Goal: Task Accomplishment & Management: Use online tool/utility

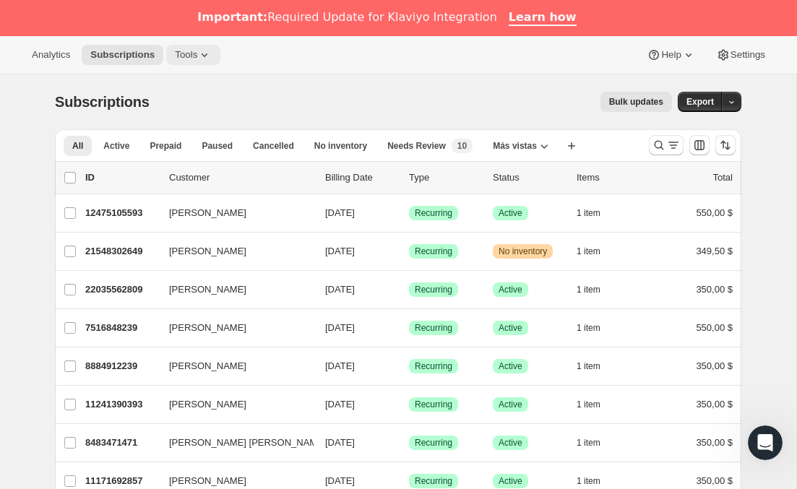
click at [197, 51] on span "Tools" at bounding box center [186, 55] width 22 height 12
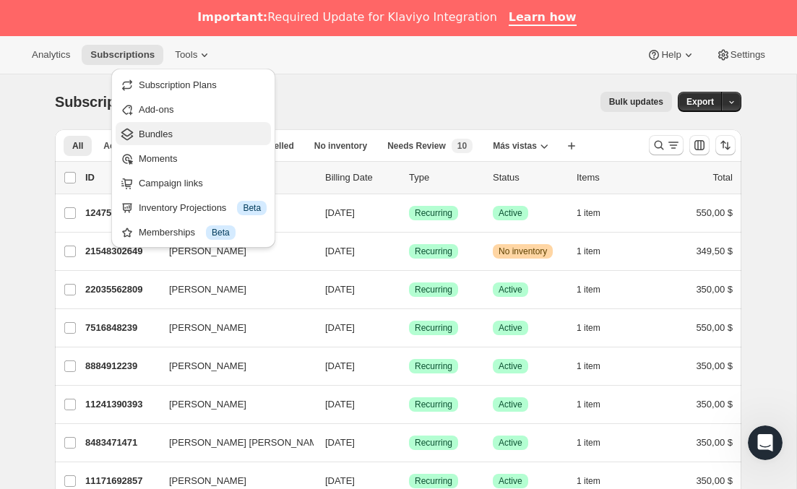
click at [163, 130] on span "Bundles" at bounding box center [156, 134] width 34 height 11
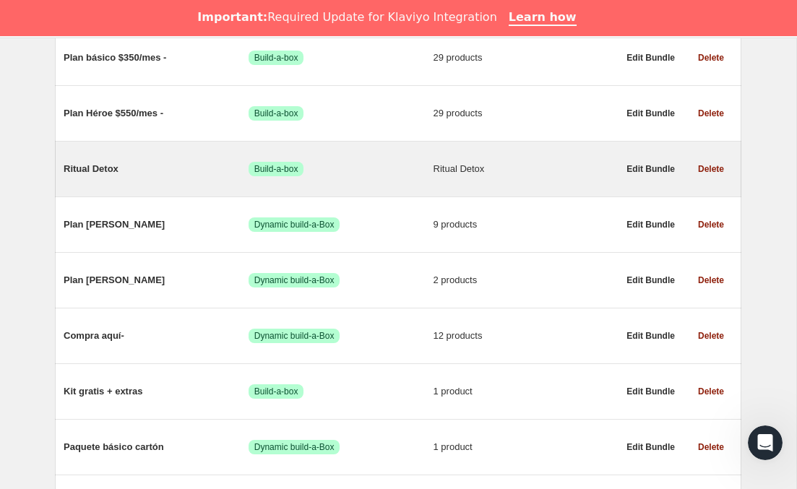
scroll to position [807, 0]
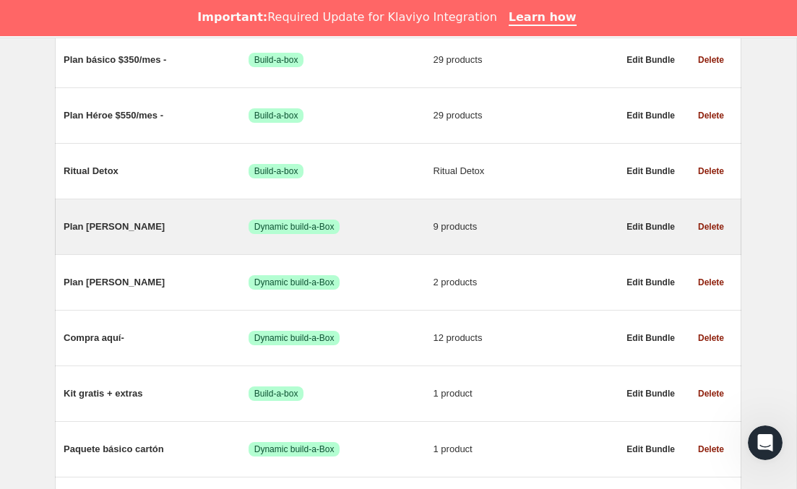
click at [137, 234] on span "Plan [PERSON_NAME]" at bounding box center [156, 227] width 185 height 14
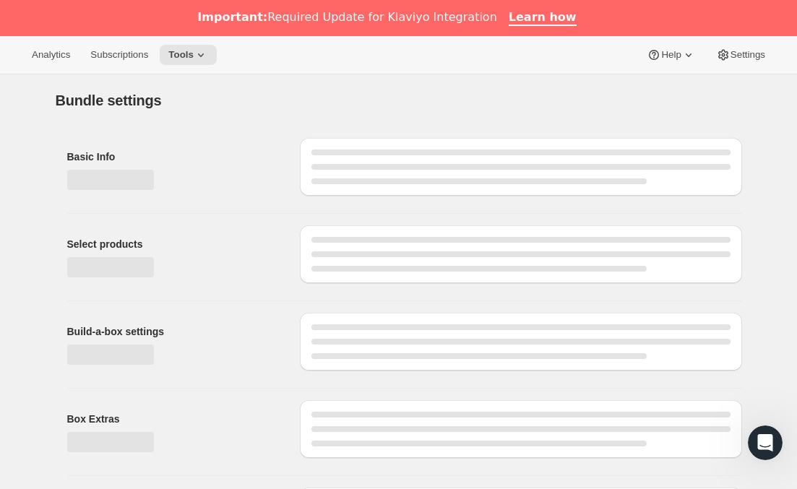
type input "Plan [PERSON_NAME]"
radio input "true"
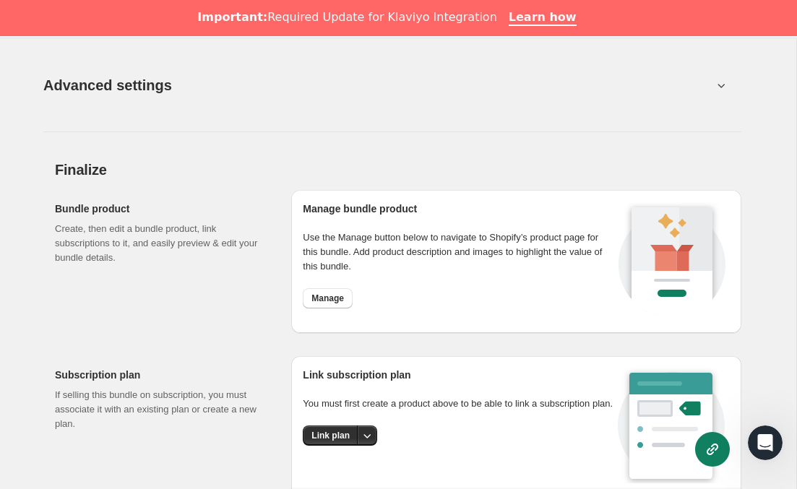
scroll to position [1798, 0]
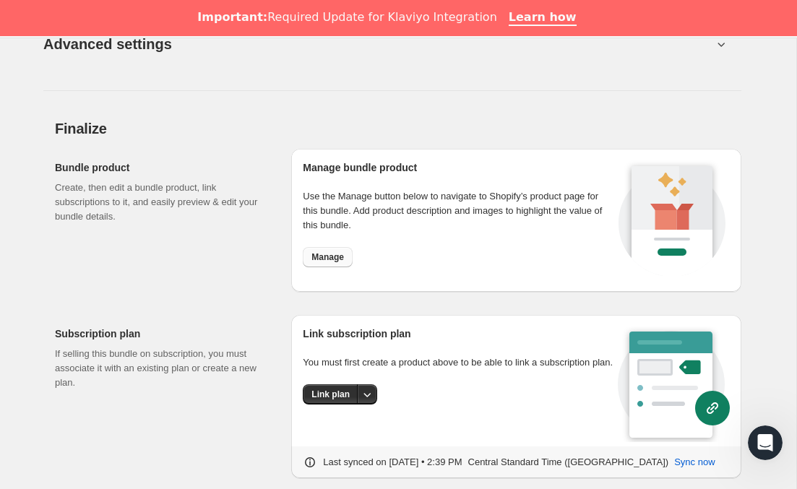
click at [339, 252] on span "Manage" at bounding box center [327, 257] width 32 height 12
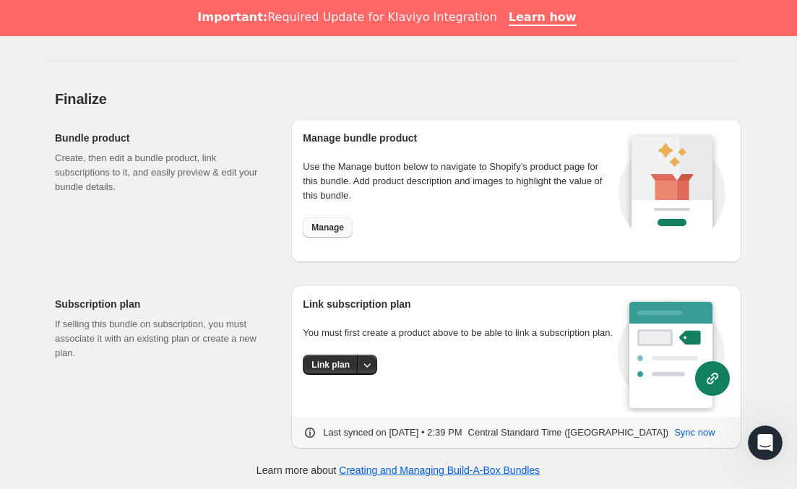
click at [342, 227] on span "Manage" at bounding box center [327, 228] width 32 height 12
click at [147, 279] on div "Subscription plan If selling this bundle on subscription, you must associate it…" at bounding box center [398, 361] width 686 height 175
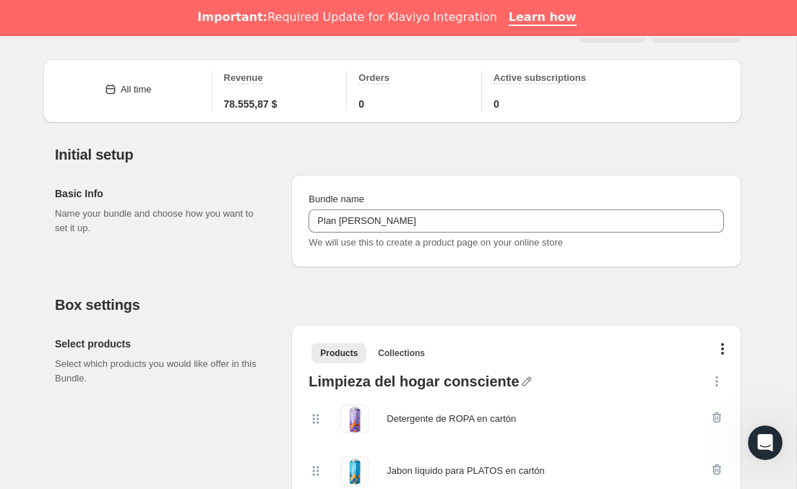
scroll to position [0, 0]
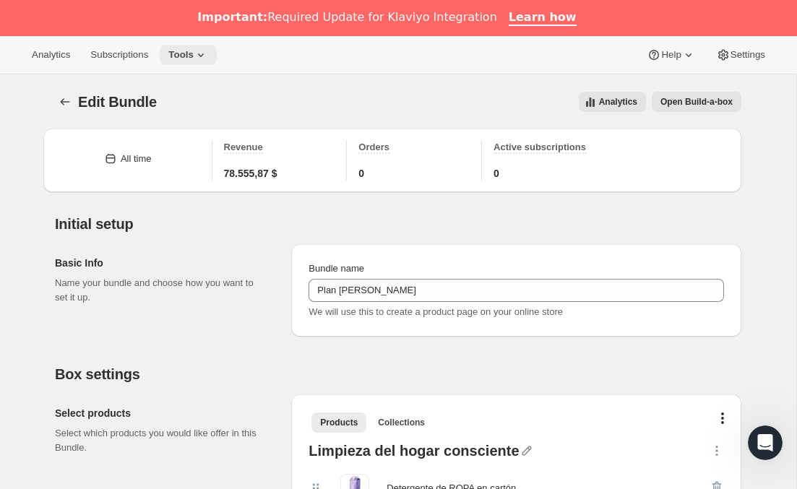
click at [188, 61] on button "Tools" at bounding box center [188, 55] width 57 height 20
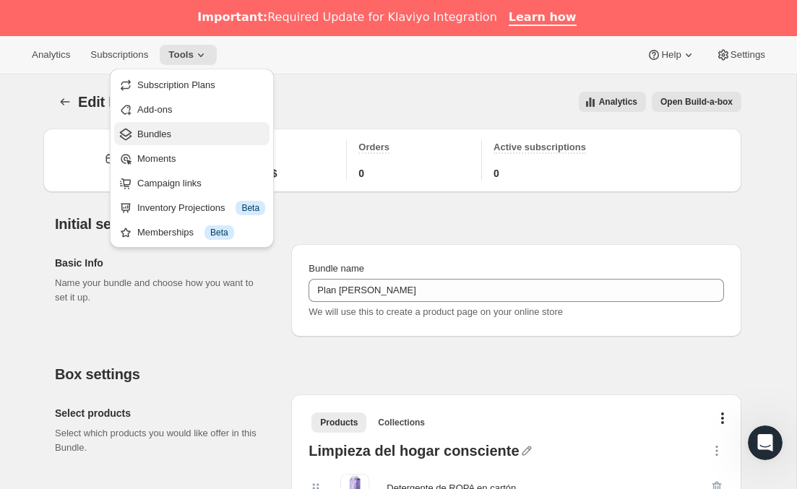
click at [157, 135] on span "Bundles" at bounding box center [154, 134] width 34 height 11
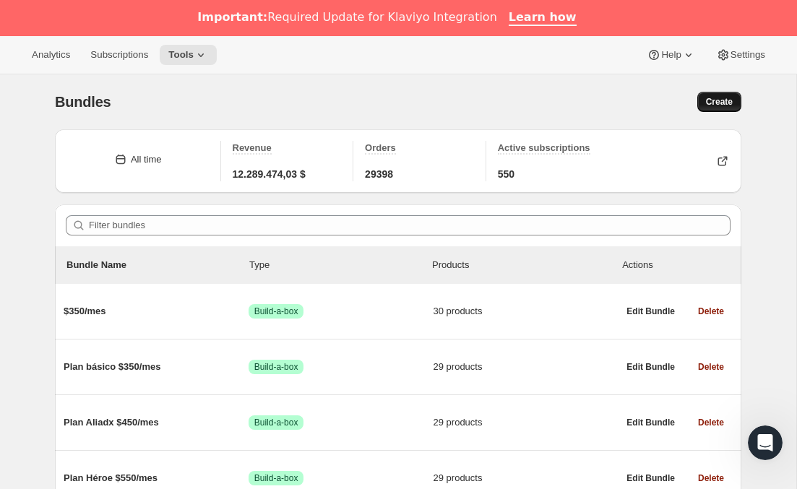
click at [706, 99] on span "Create" at bounding box center [719, 102] width 27 height 12
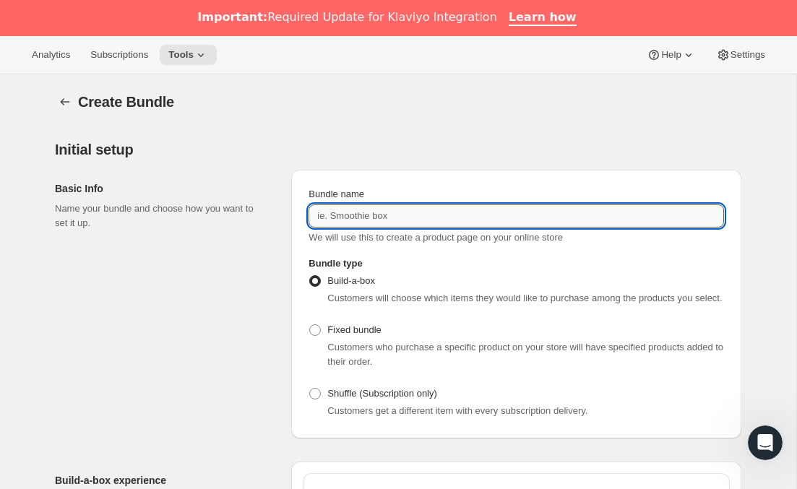
click at [355, 221] on input "Bundle name" at bounding box center [515, 215] width 415 height 23
click at [207, 321] on div "Basic Info Name your bundle and choose how you want to set it up." at bounding box center [167, 304] width 225 height 269
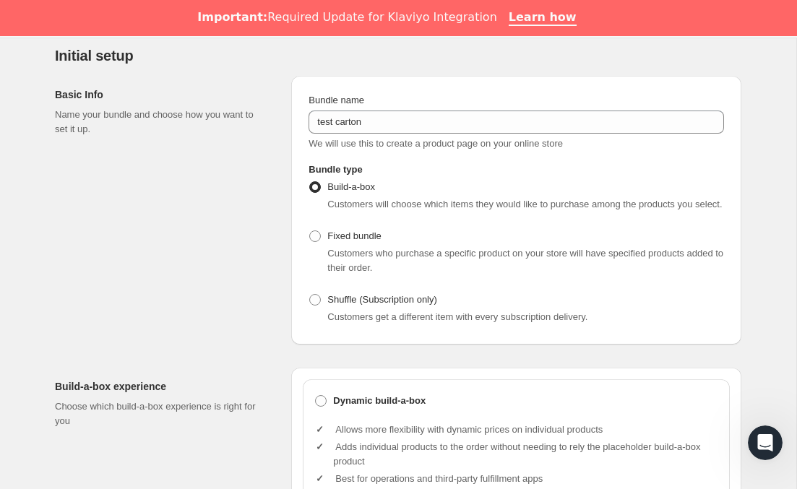
scroll to position [32, 0]
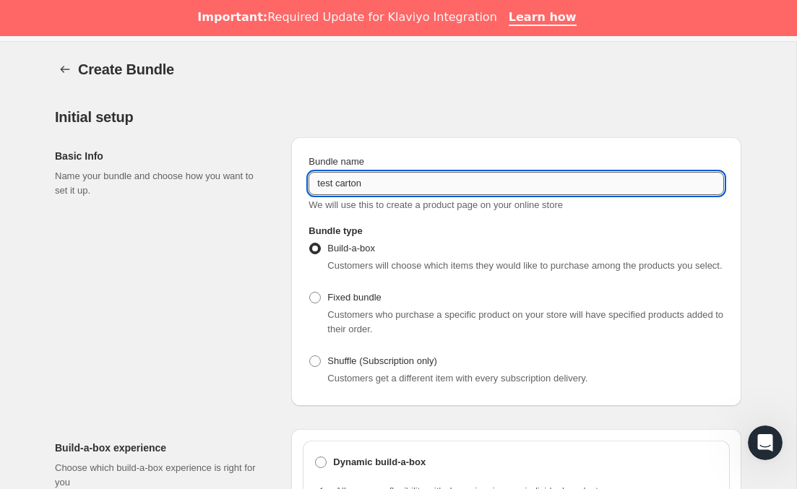
click at [434, 185] on input "test carton" at bounding box center [515, 183] width 415 height 23
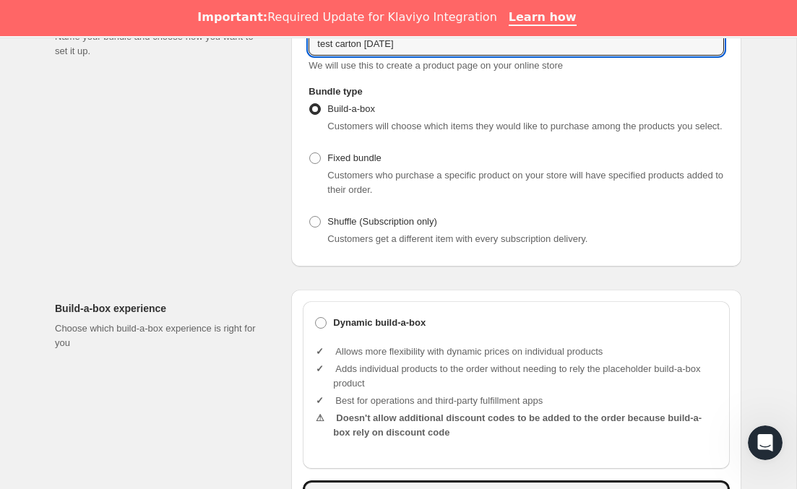
scroll to position [197, 0]
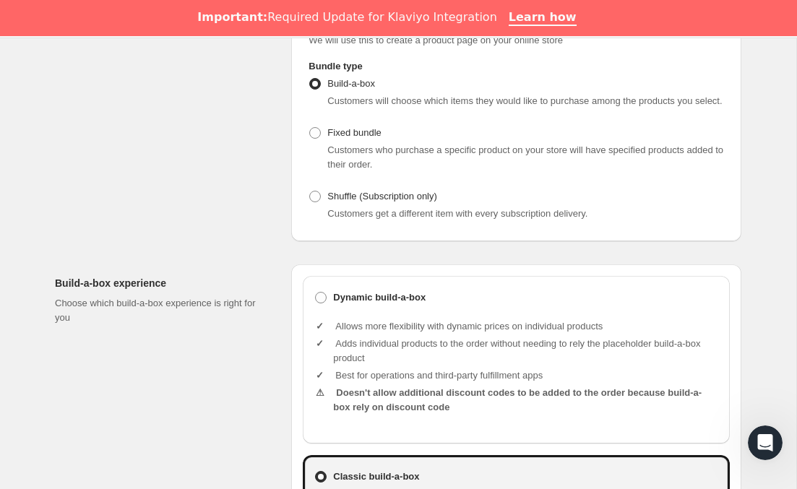
type input "test carton [DATE]"
click at [350, 334] on li "Allows more flexibility with dynamic prices on individual products" at bounding box center [525, 326] width 385 height 14
click at [338, 308] on label "Dynamic build-a-box" at bounding box center [516, 297] width 404 height 20
click at [316, 292] on input "Dynamic build-a-box" at bounding box center [315, 292] width 1 height 1
radio input "true"
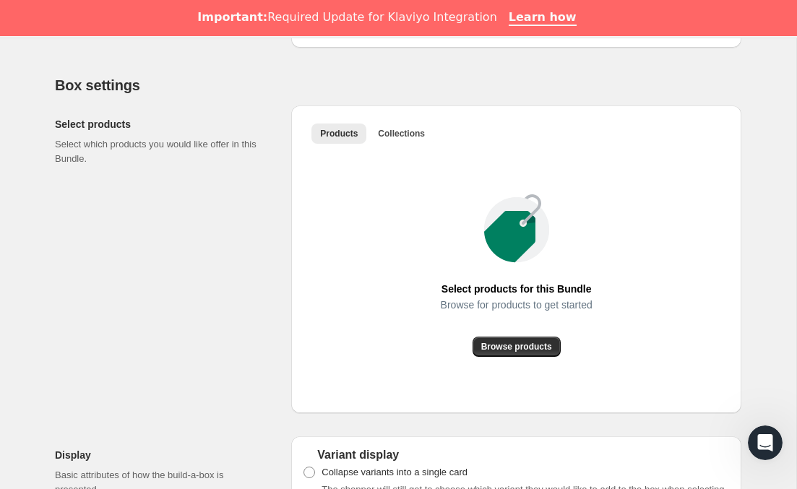
scroll to position [764, 0]
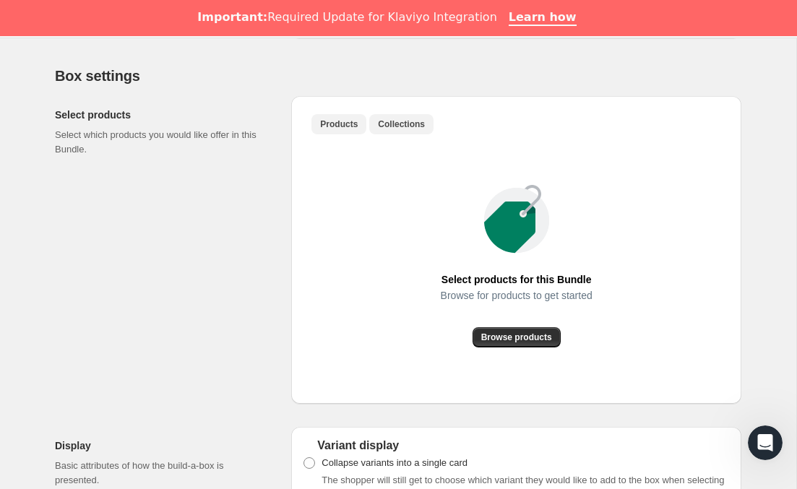
click at [401, 130] on span "Collections" at bounding box center [401, 124] width 47 height 12
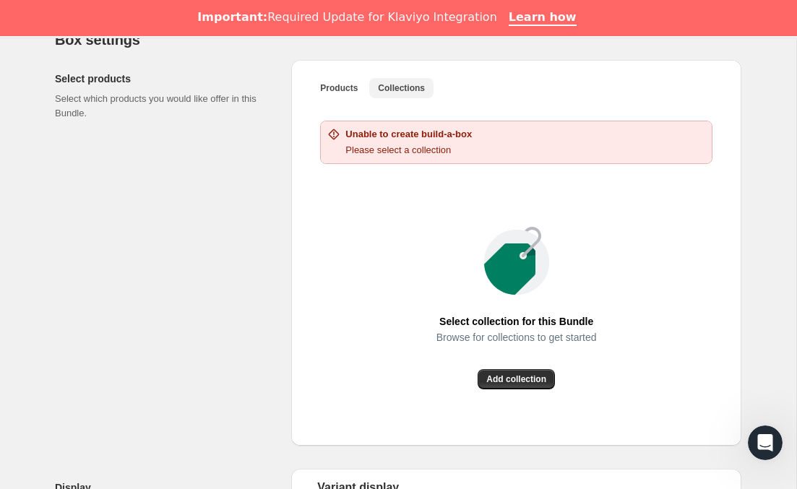
scroll to position [802, 0]
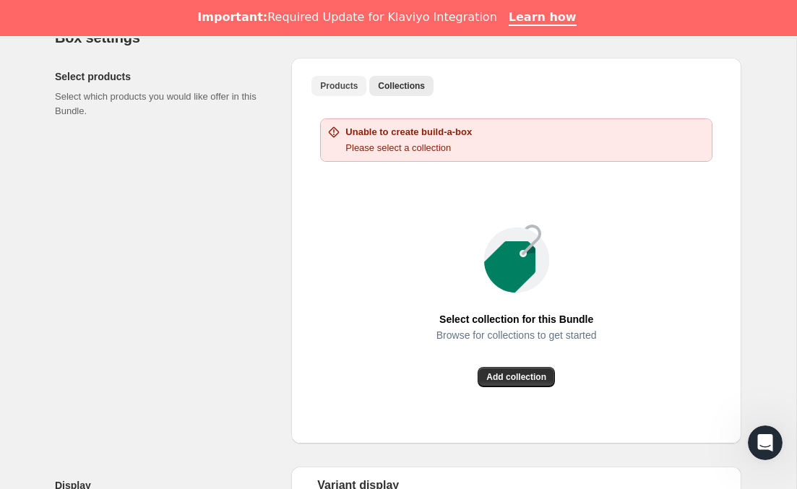
click at [329, 92] on span "Products" at bounding box center [339, 86] width 38 height 12
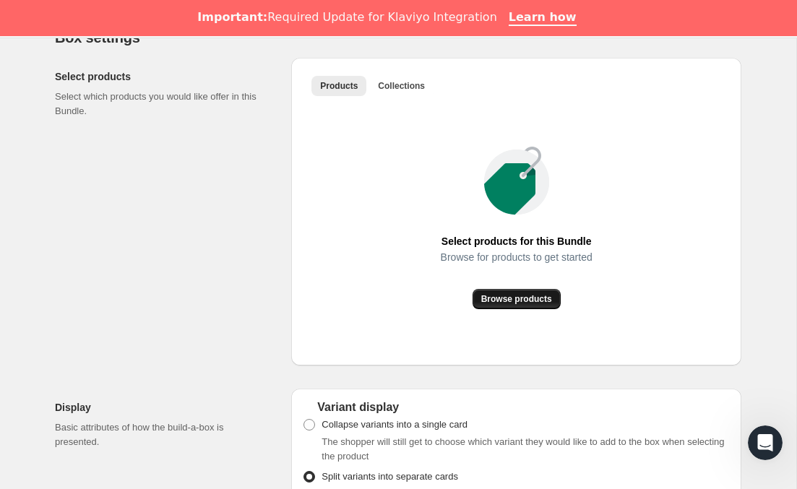
click at [507, 305] on span "Browse products" at bounding box center [516, 299] width 71 height 12
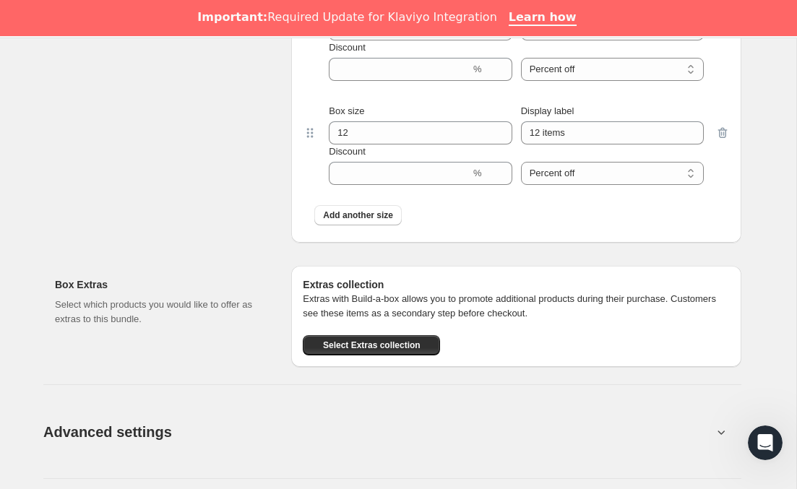
scroll to position [1236, 0]
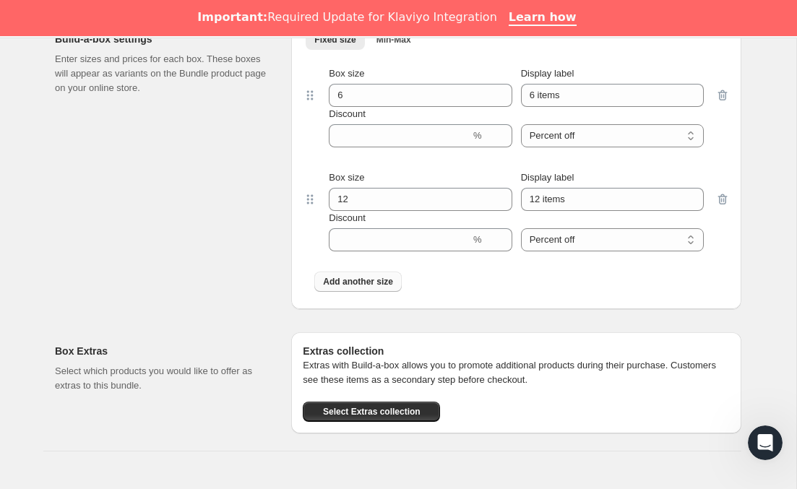
click at [371, 292] on button "Add another size" at bounding box center [357, 282] width 87 height 20
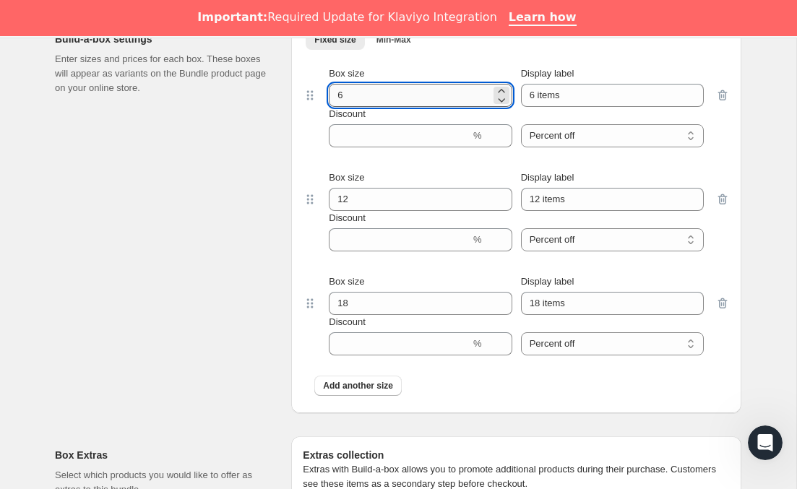
click at [360, 107] on input "6" at bounding box center [409, 95] width 161 height 23
drag, startPoint x: 360, startPoint y: 107, endPoint x: 310, endPoint y: 108, distance: 49.8
click at [310, 108] on div "Box size 6 Display label 6 items Discount % Percent off Amount off Percent off" at bounding box center [516, 107] width 427 height 104
type input "4"
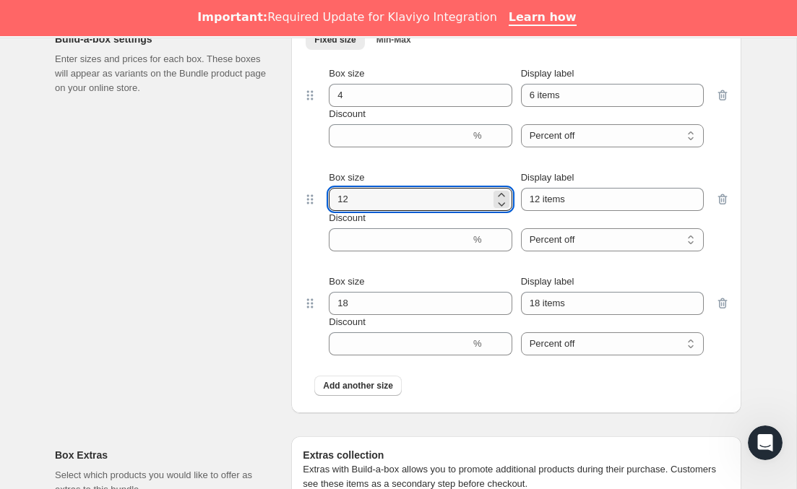
drag, startPoint x: 342, startPoint y: 209, endPoint x: 308, endPoint y: 209, distance: 33.9
click at [308, 209] on div "Box size 12 Display label 12 items Discount % Percent off Amount off Percent off" at bounding box center [516, 211] width 427 height 104
type input "6"
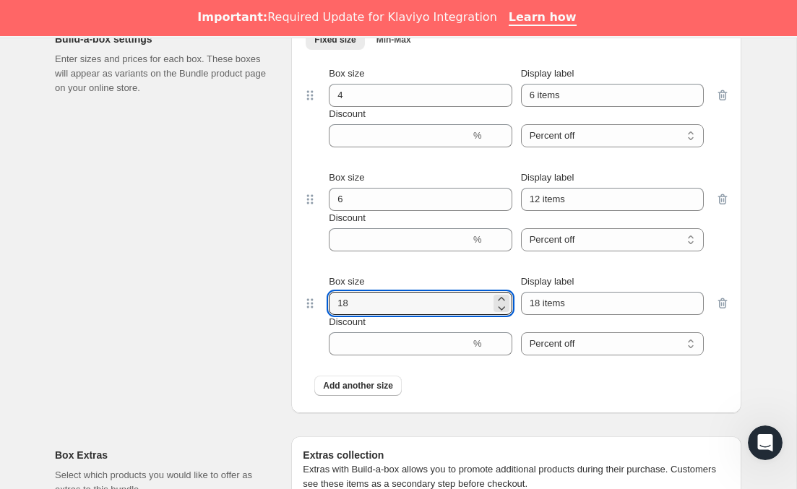
drag, startPoint x: 362, startPoint y: 318, endPoint x: 316, endPoint y: 318, distance: 46.2
click at [316, 318] on div "Box size 18 Display label 18 items Discount % Percent off Amount off Percent off" at bounding box center [516, 315] width 427 height 104
type input "8"
click at [191, 315] on div "Build-a-box settings Enter sizes and prices for each box. These boxes will appe…" at bounding box center [167, 216] width 225 height 393
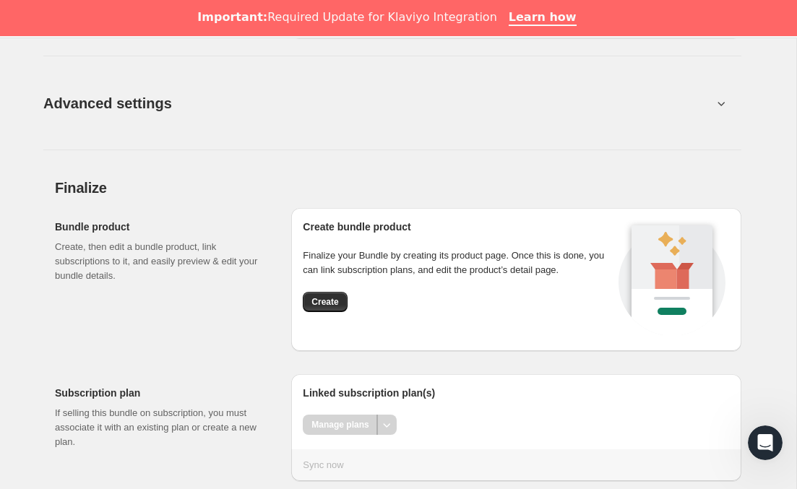
scroll to position [1784, 0]
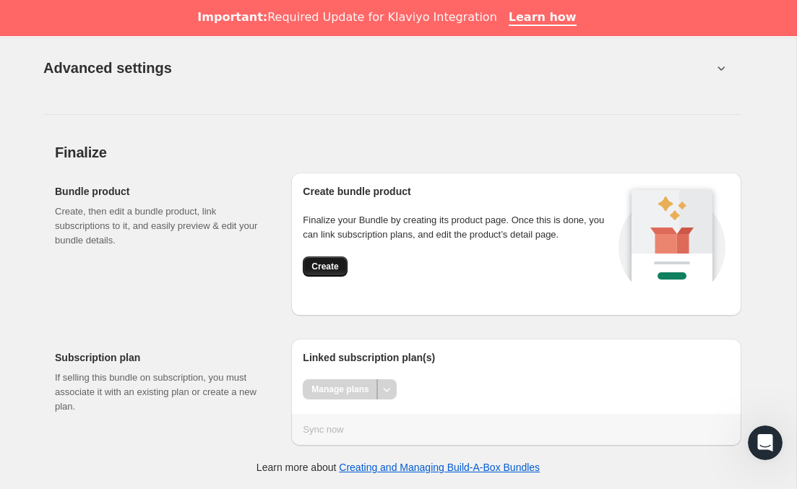
click at [321, 265] on span "Create" at bounding box center [324, 267] width 27 height 12
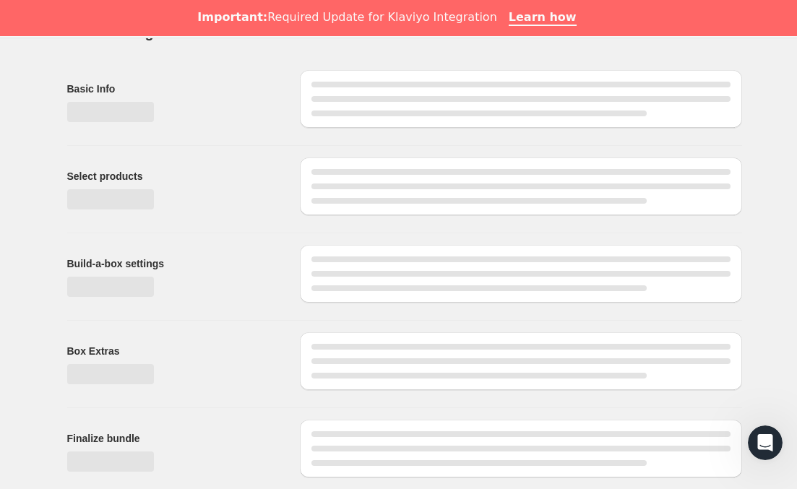
scroll to position [68, 0]
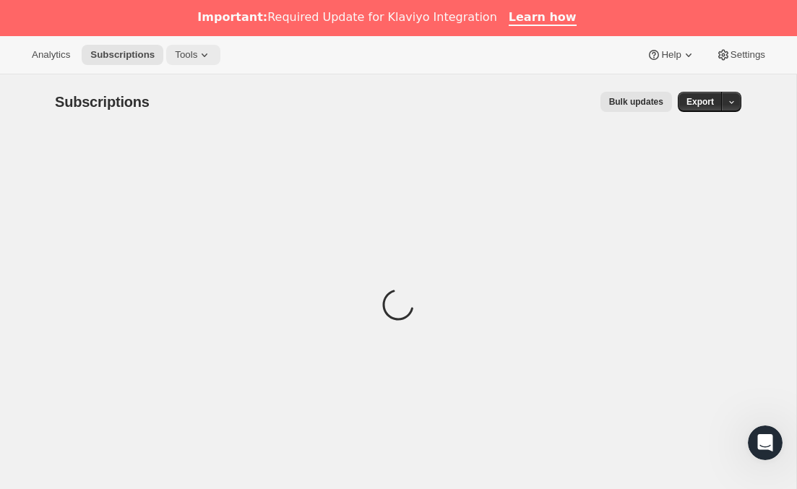
click at [196, 62] on button "Tools" at bounding box center [193, 55] width 54 height 20
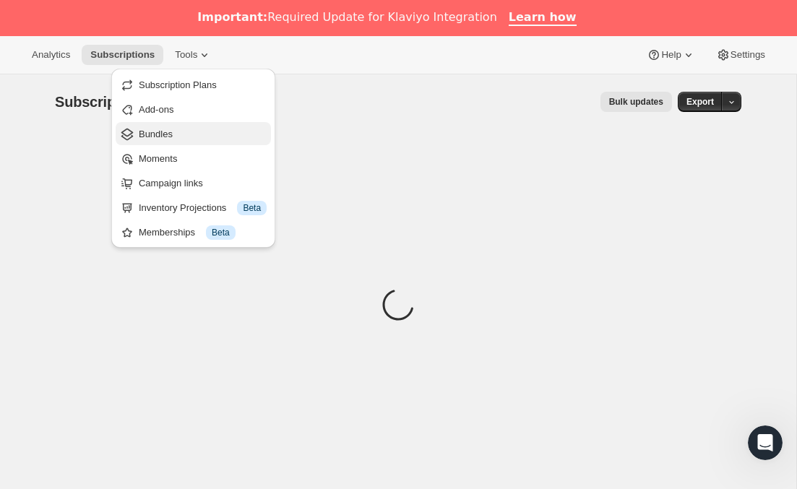
click at [179, 131] on span "Bundles" at bounding box center [203, 134] width 128 height 14
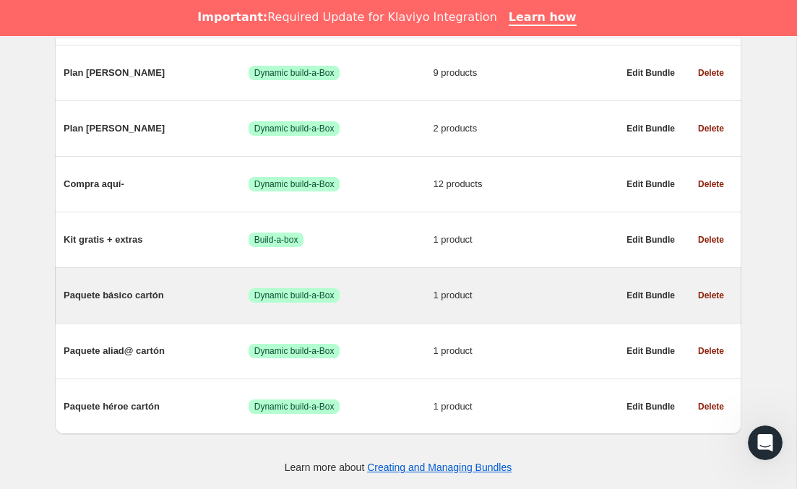
scroll to position [919, 0]
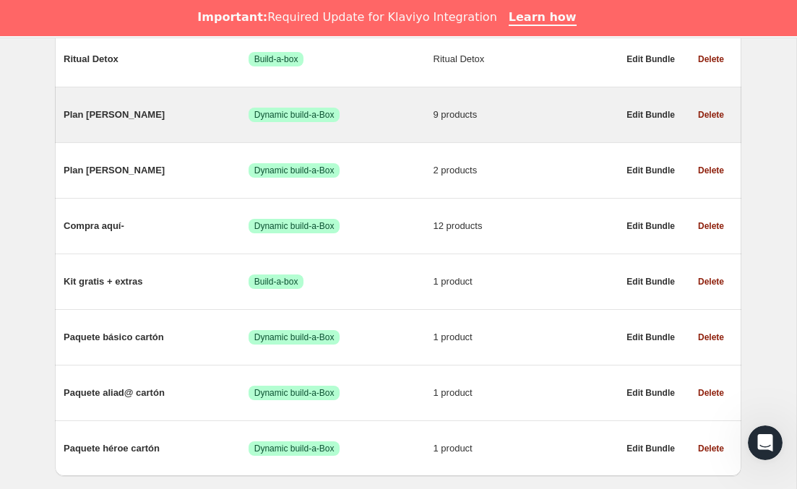
click at [127, 118] on span "Plan [PERSON_NAME]" at bounding box center [156, 115] width 185 height 14
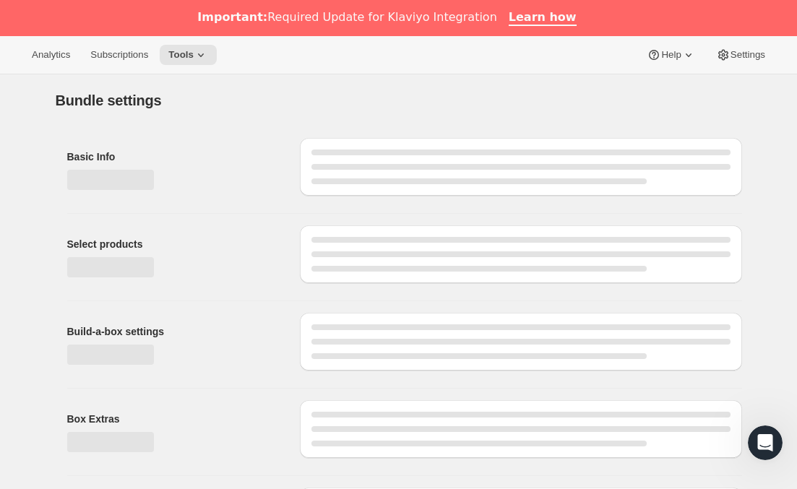
type input "Plan [PERSON_NAME]"
radio input "true"
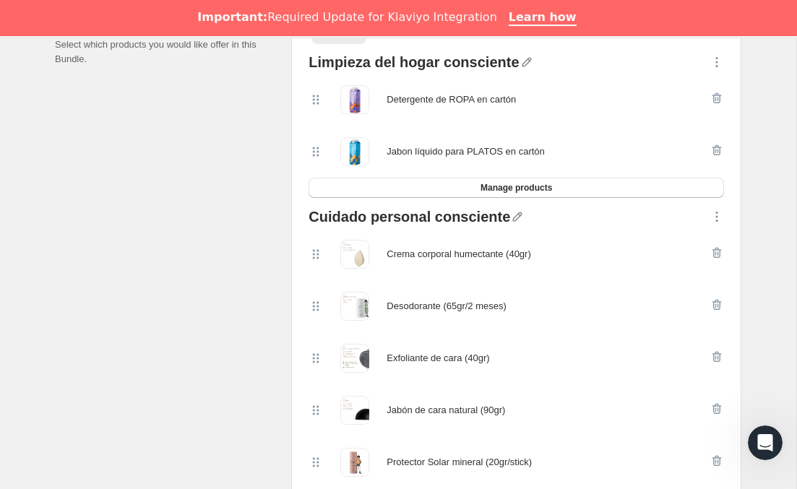
scroll to position [391, 0]
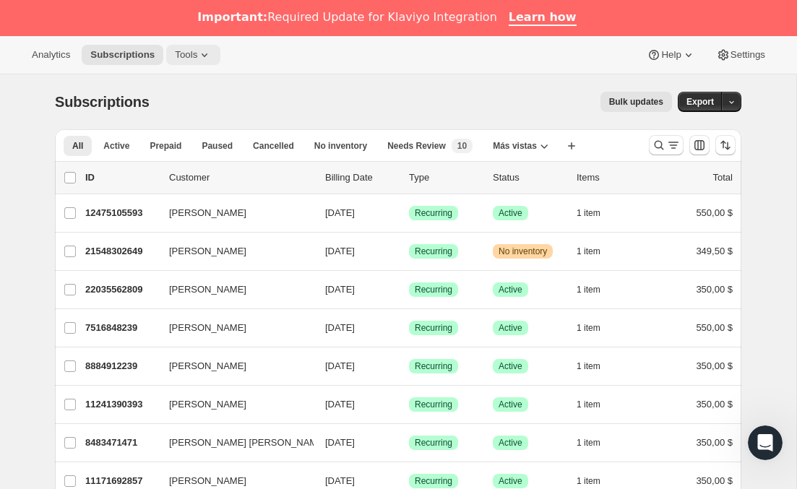
click at [201, 61] on icon at bounding box center [204, 55] width 14 height 14
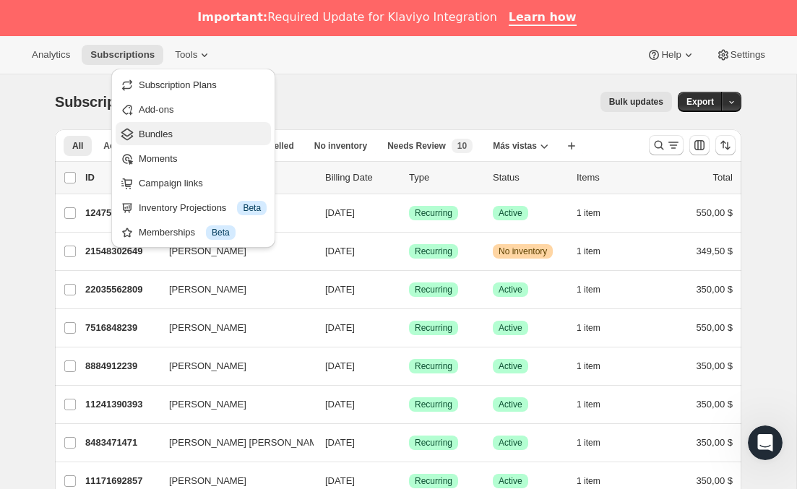
click at [194, 129] on span "Bundles" at bounding box center [203, 134] width 128 height 14
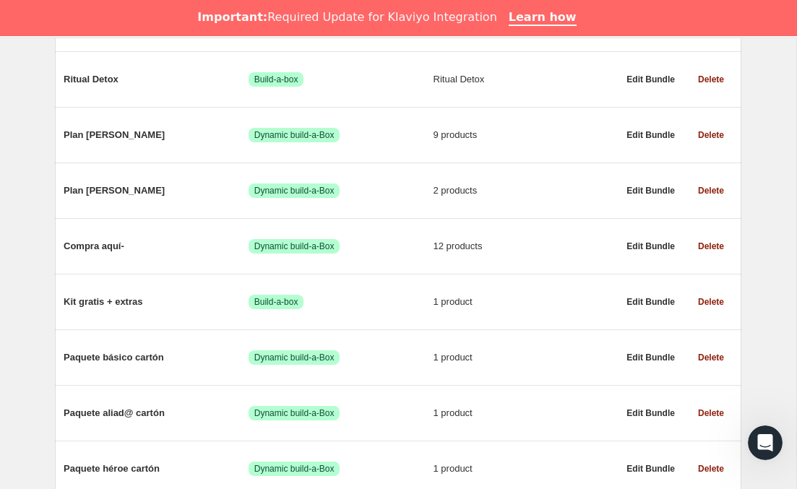
scroll to position [875, 0]
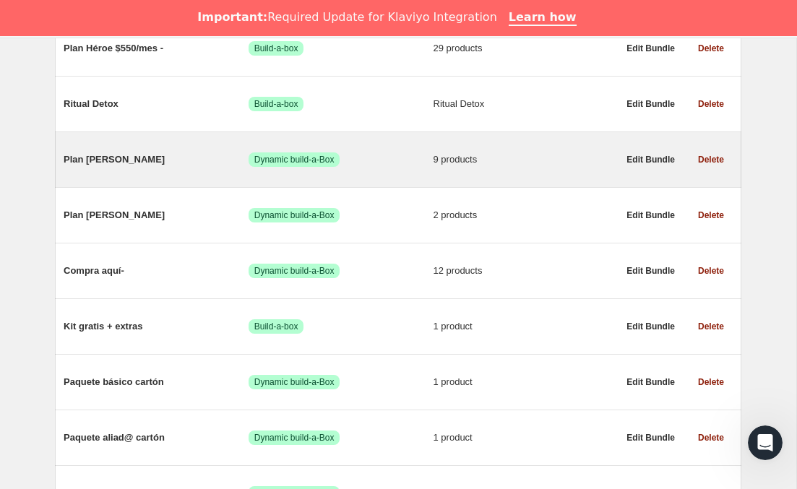
click at [178, 174] on div "Plan Granito Logrado Dynamic build-a-Box 9 products" at bounding box center [341, 160] width 554 height 38
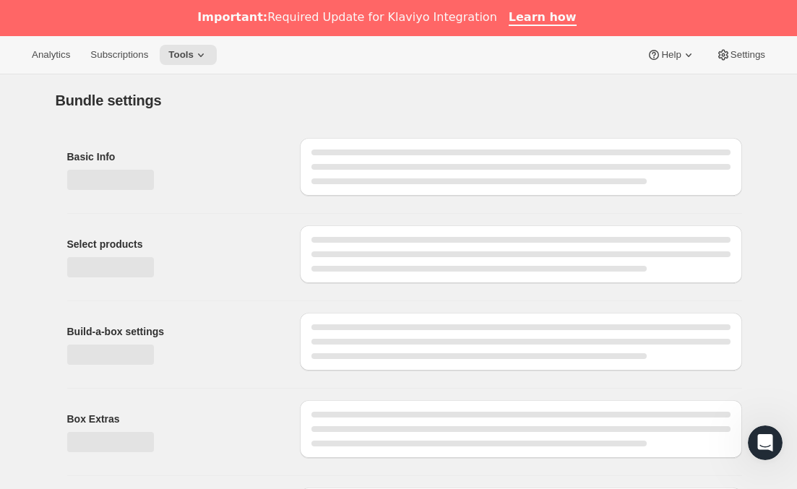
type input "Plan [PERSON_NAME]"
radio input "true"
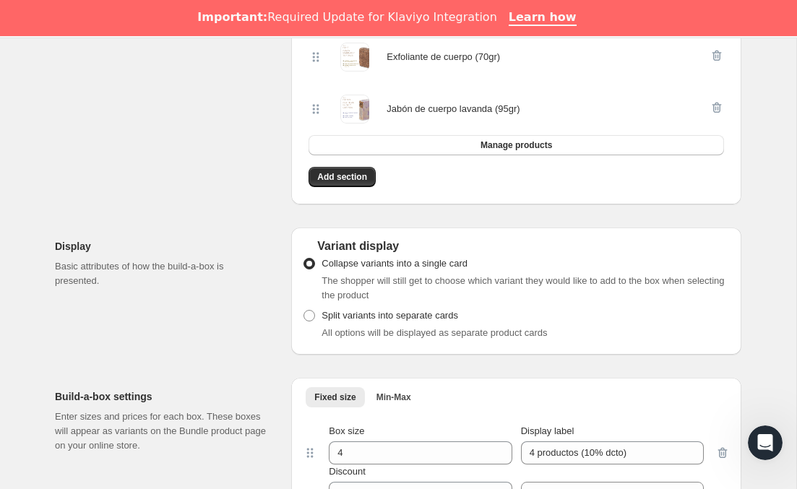
scroll to position [845, 0]
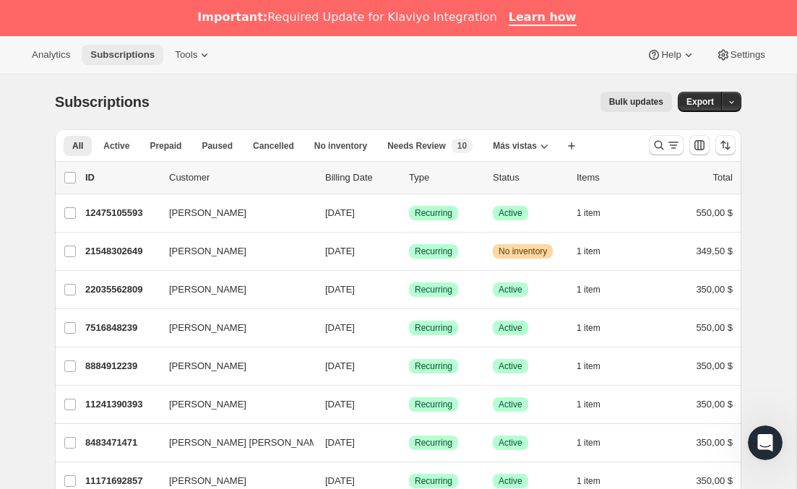
click at [142, 52] on span "Subscriptions" at bounding box center [122, 55] width 64 height 12
click at [218, 57] on button "Tools" at bounding box center [193, 55] width 54 height 20
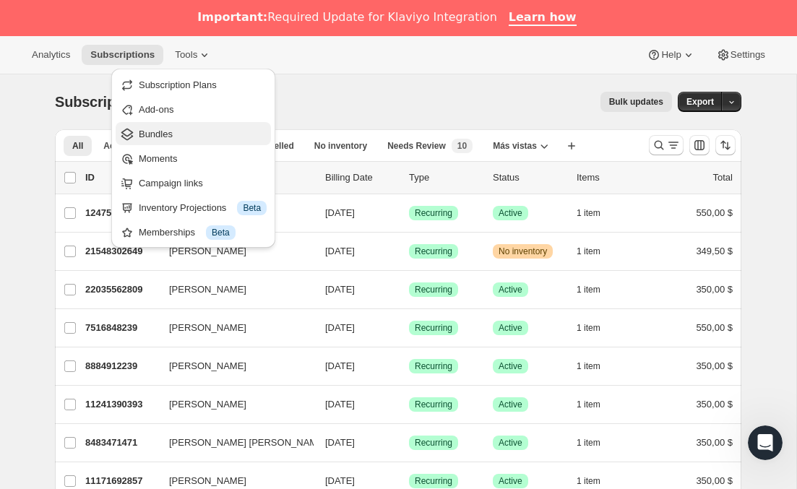
click at [153, 131] on span "Bundles" at bounding box center [156, 134] width 34 height 11
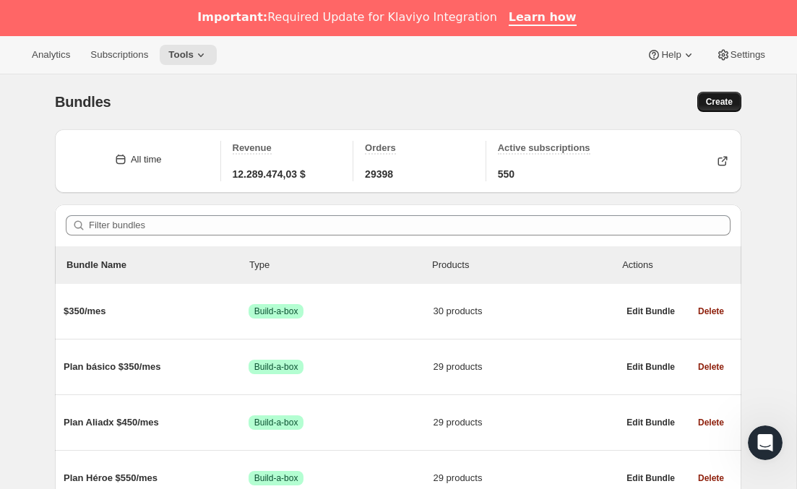
click at [717, 108] on button "Create" at bounding box center [719, 102] width 44 height 20
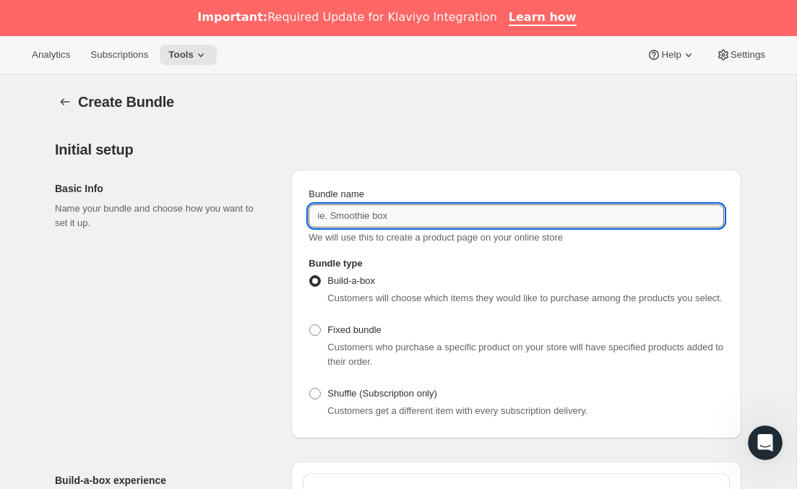
click at [443, 213] on input "Bundle name" at bounding box center [515, 215] width 415 height 23
type input "test carton sep25-b"
click at [255, 334] on div "Basic Info Name your bundle and choose how you want to set it up." at bounding box center [167, 304] width 225 height 269
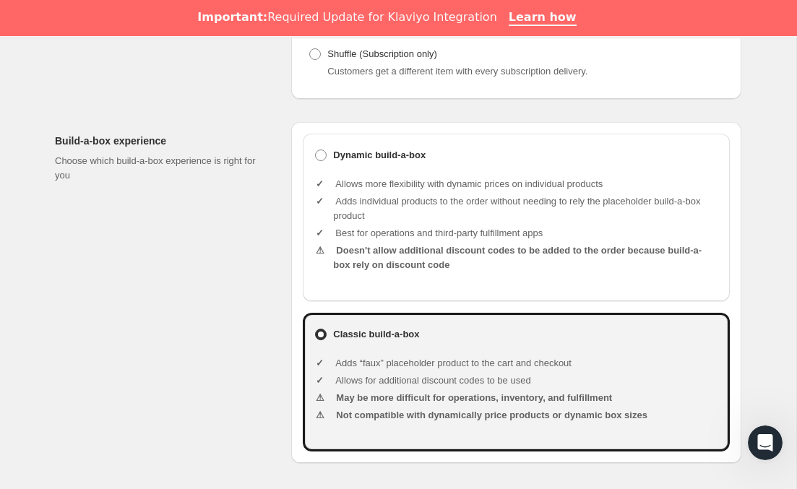
scroll to position [343, 0]
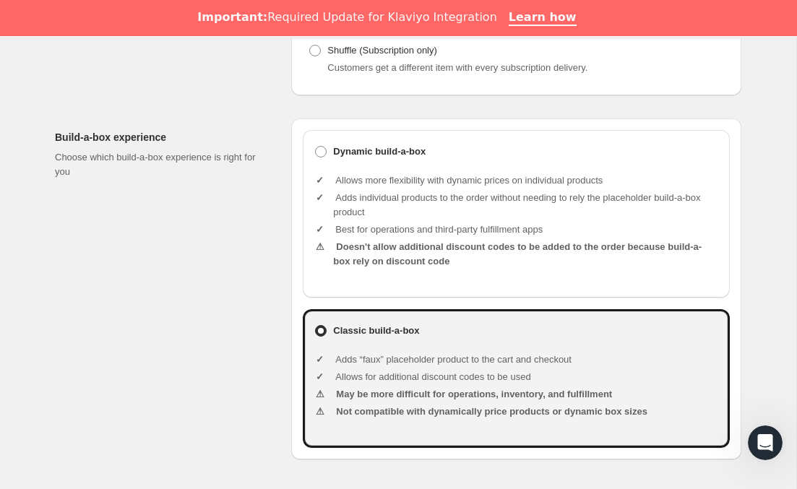
click at [376, 214] on li "Adds individual products to the order without needing to rely the placeholder b…" at bounding box center [525, 205] width 385 height 29
click at [336, 162] on label "Dynamic build-a-box" at bounding box center [516, 152] width 404 height 20
click at [316, 147] on input "Dynamic build-a-box" at bounding box center [315, 146] width 1 height 1
radio input "true"
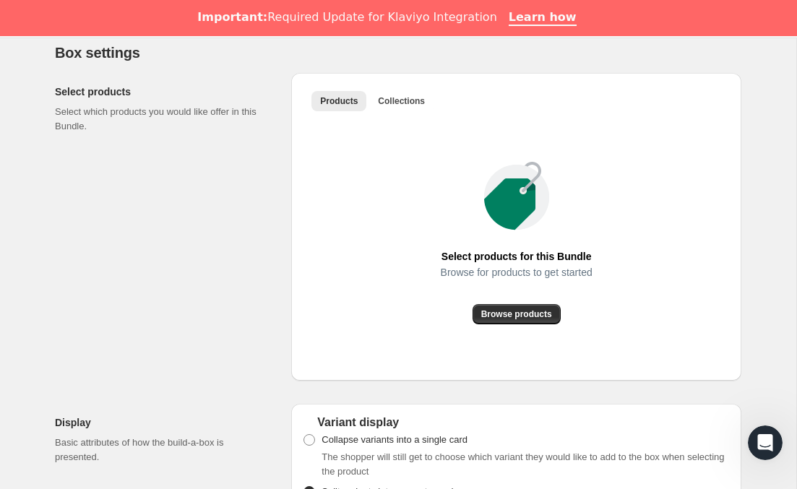
scroll to position [794, 0]
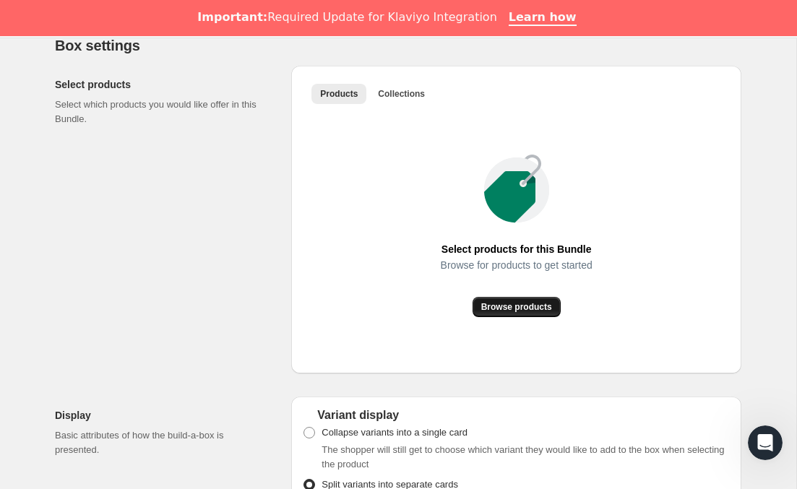
click at [510, 313] on span "Browse products" at bounding box center [516, 307] width 71 height 12
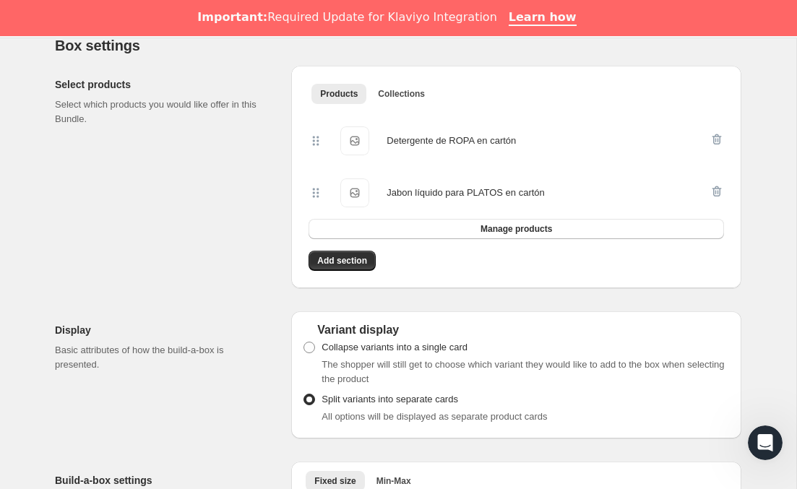
scroll to position [997, 0]
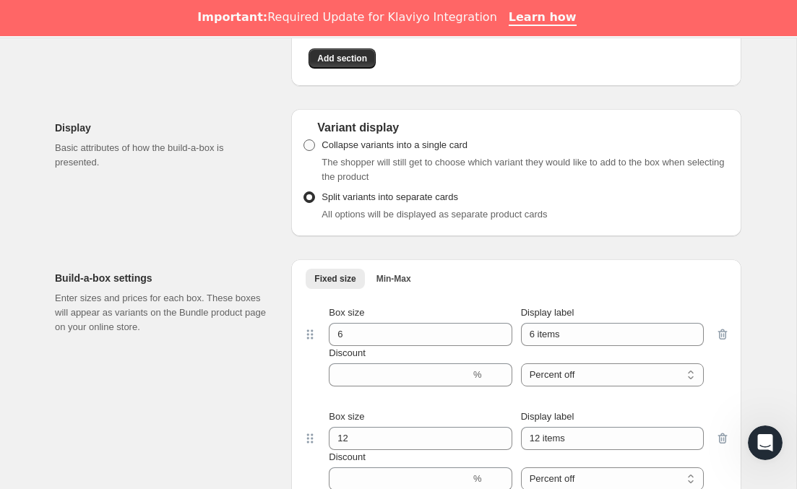
click at [309, 151] on span at bounding box center [309, 145] width 12 height 12
click at [304, 140] on input "Collapse variants into a single card" at bounding box center [303, 139] width 1 height 1
radio input "true"
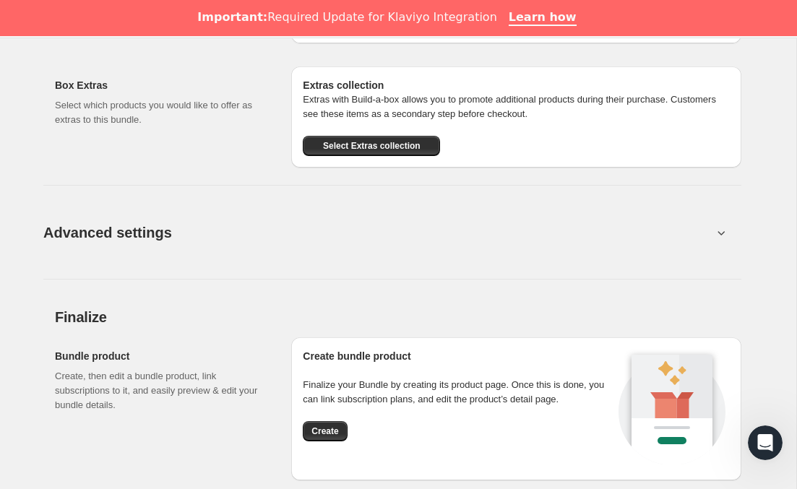
scroll to position [1502, 0]
click at [706, 249] on button "Advanced settings" at bounding box center [378, 232] width 686 height 56
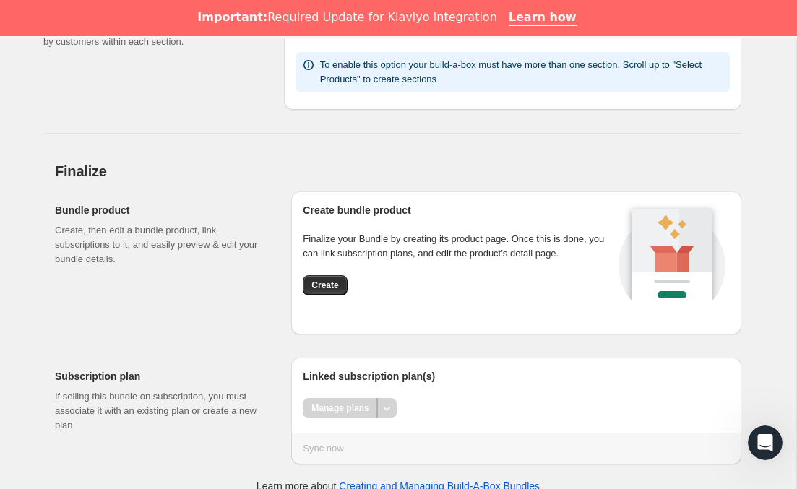
scroll to position [1931, 0]
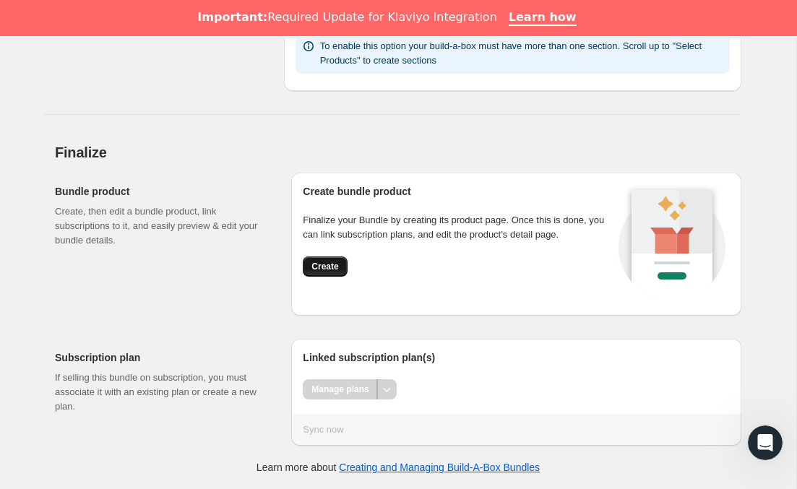
click at [337, 266] on span "Create" at bounding box center [324, 267] width 27 height 12
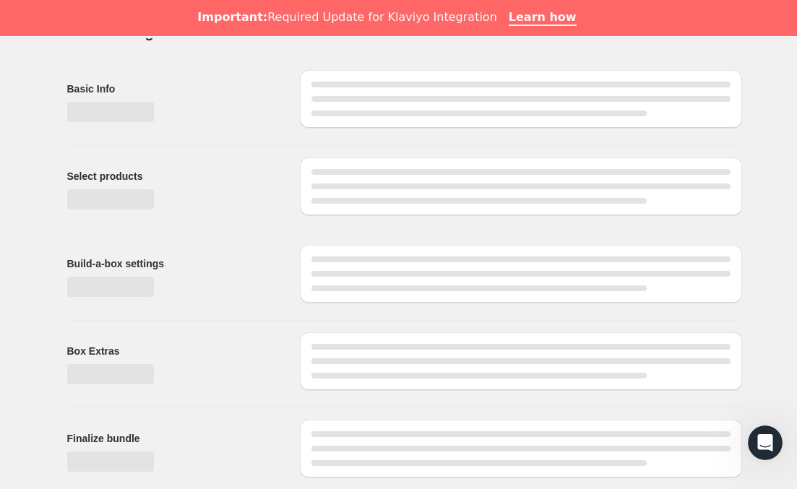
scroll to position [68, 0]
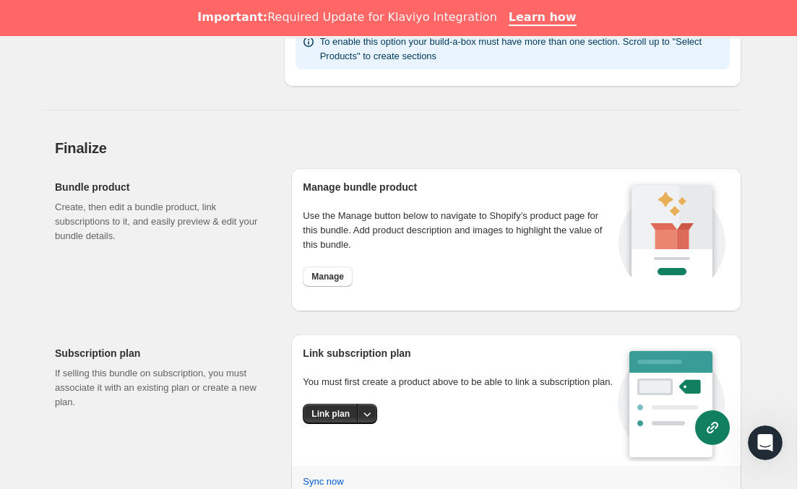
scroll to position [1507, 0]
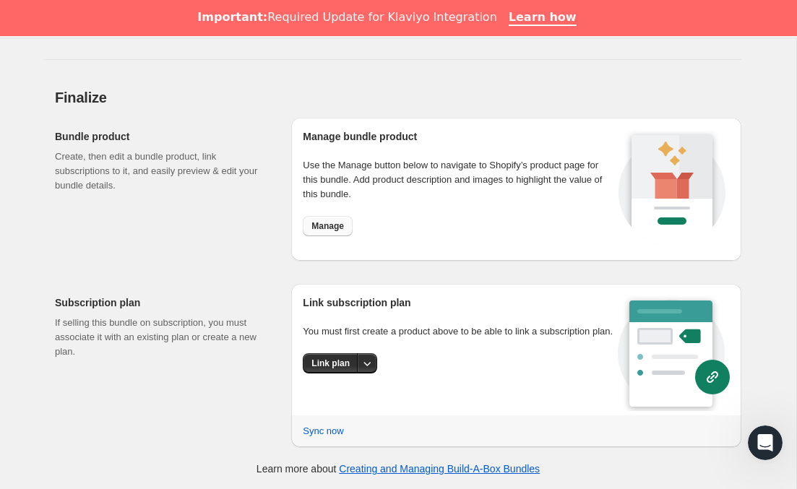
click at [337, 227] on span "Manage" at bounding box center [327, 226] width 32 height 12
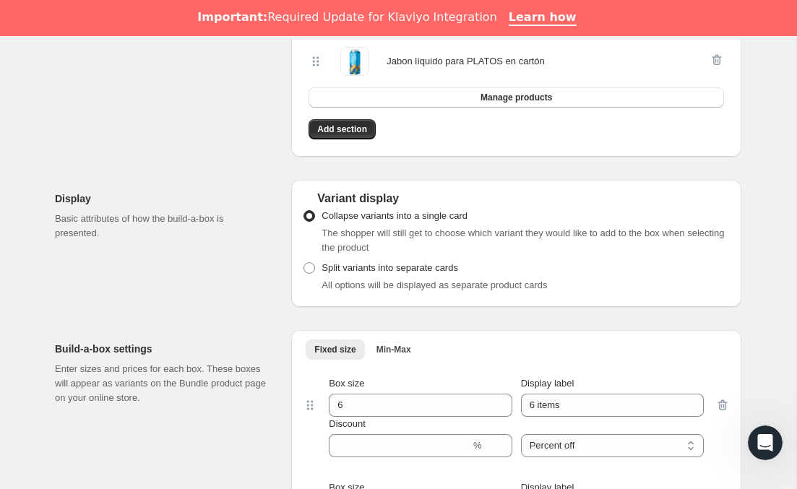
scroll to position [0, 0]
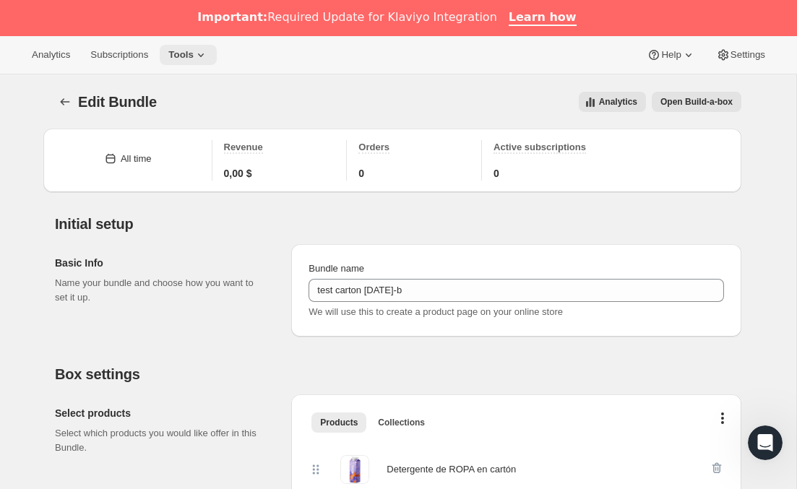
click at [194, 52] on span "Tools" at bounding box center [180, 55] width 25 height 12
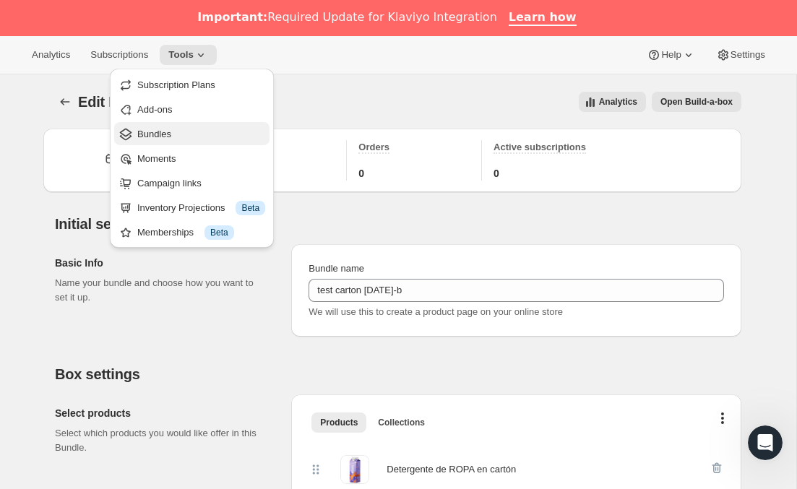
click at [191, 134] on span "Bundles" at bounding box center [201, 134] width 128 height 14
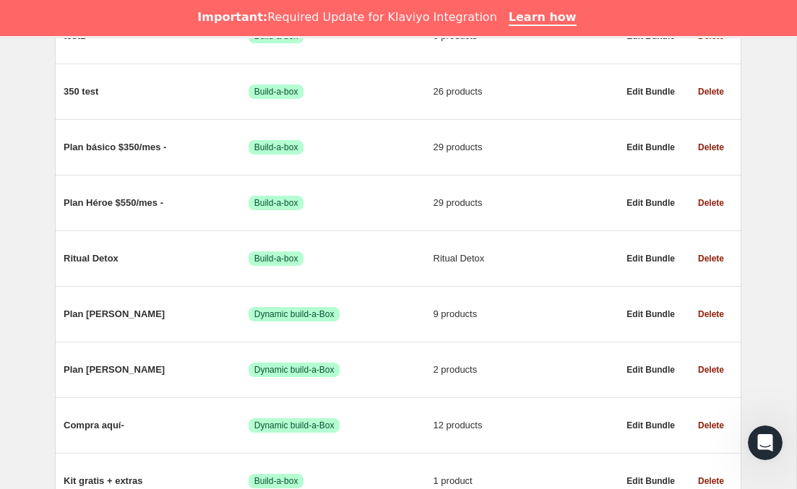
scroll to position [833, 0]
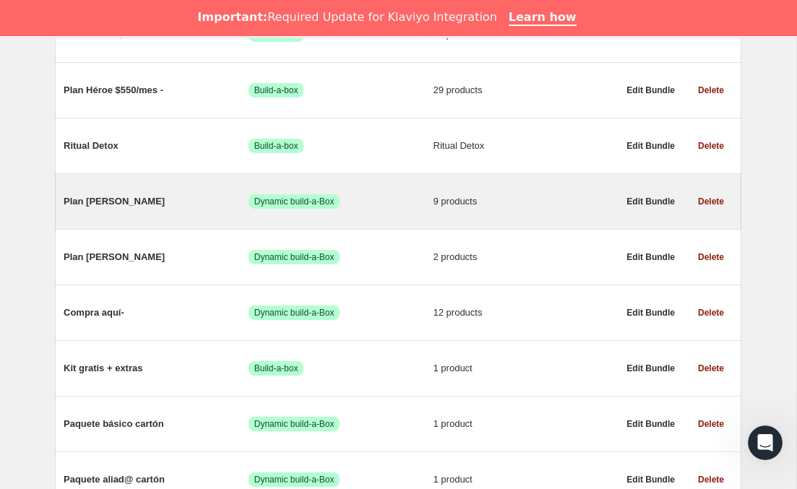
click at [377, 204] on span "Logrado Dynamic build-a-Box" at bounding box center [340, 201] width 185 height 14
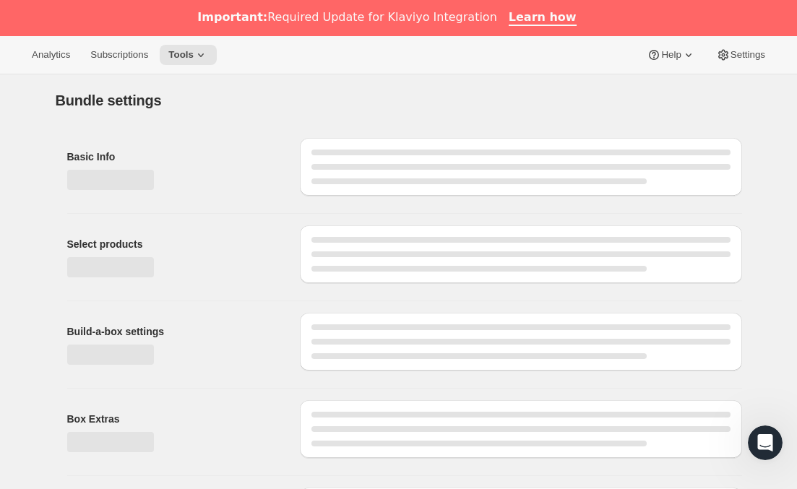
type input "Plan [PERSON_NAME]"
radio input "true"
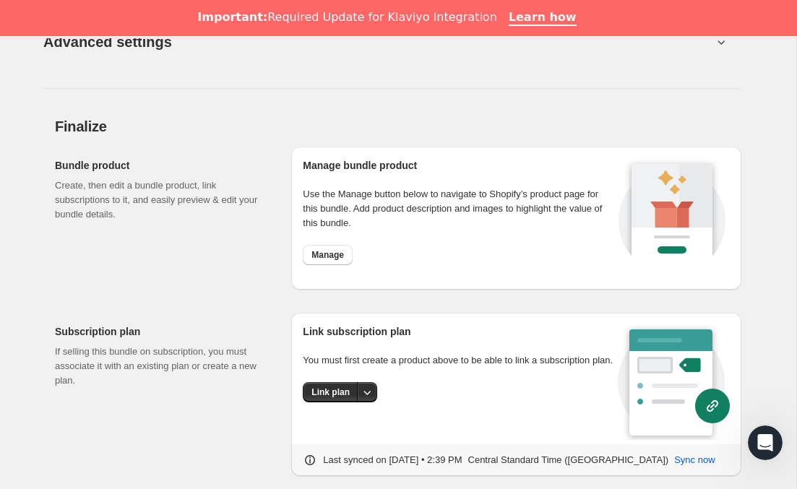
scroll to position [1827, 0]
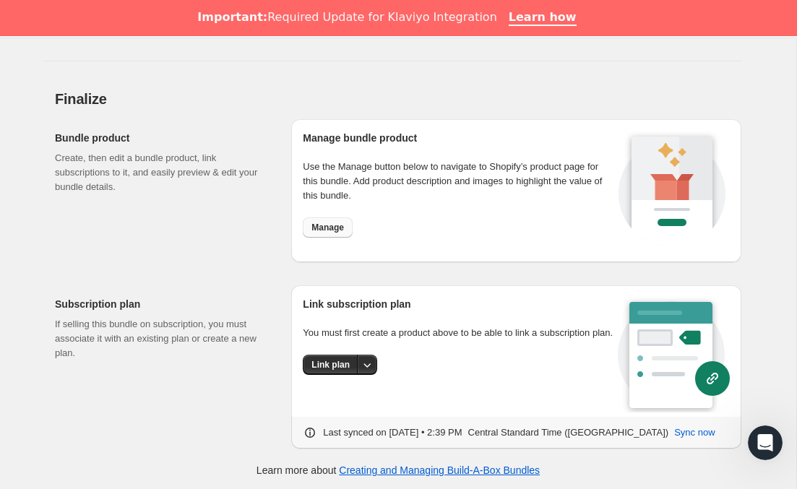
click at [331, 227] on span "Manage" at bounding box center [327, 228] width 32 height 12
